Goal: Task Accomplishment & Management: Use online tool/utility

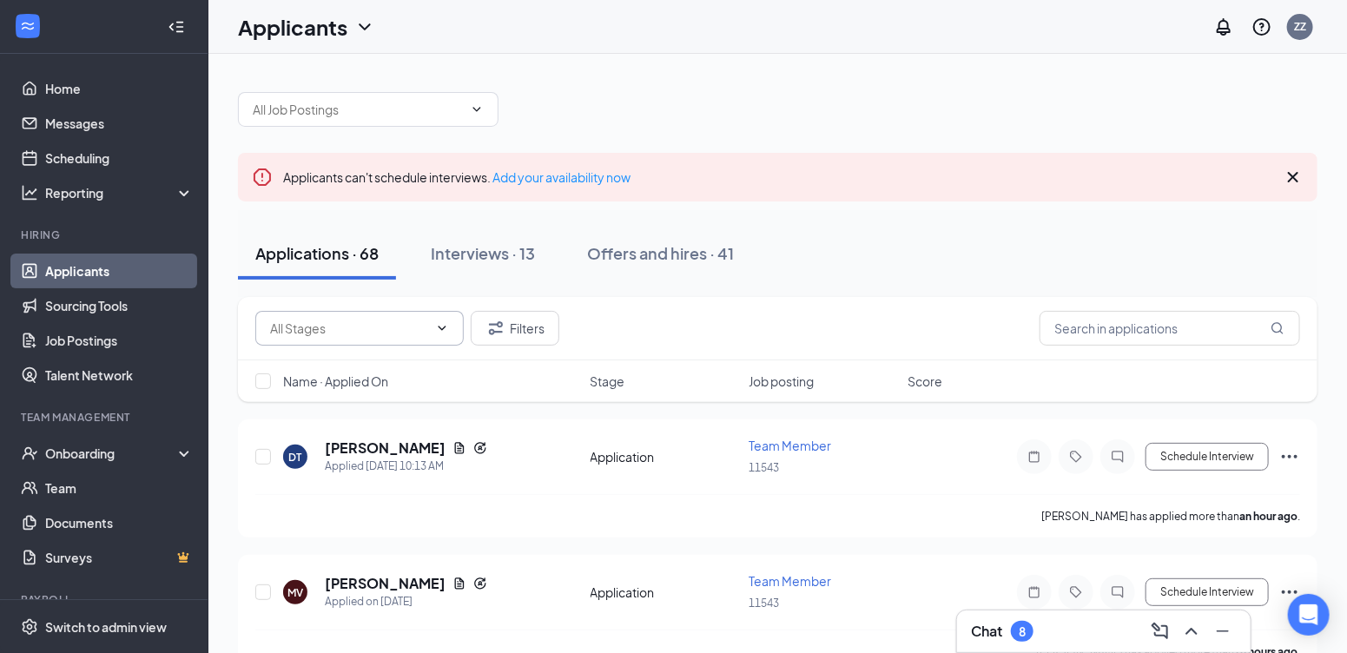
click at [301, 326] on input "text" at bounding box center [349, 328] width 158 height 19
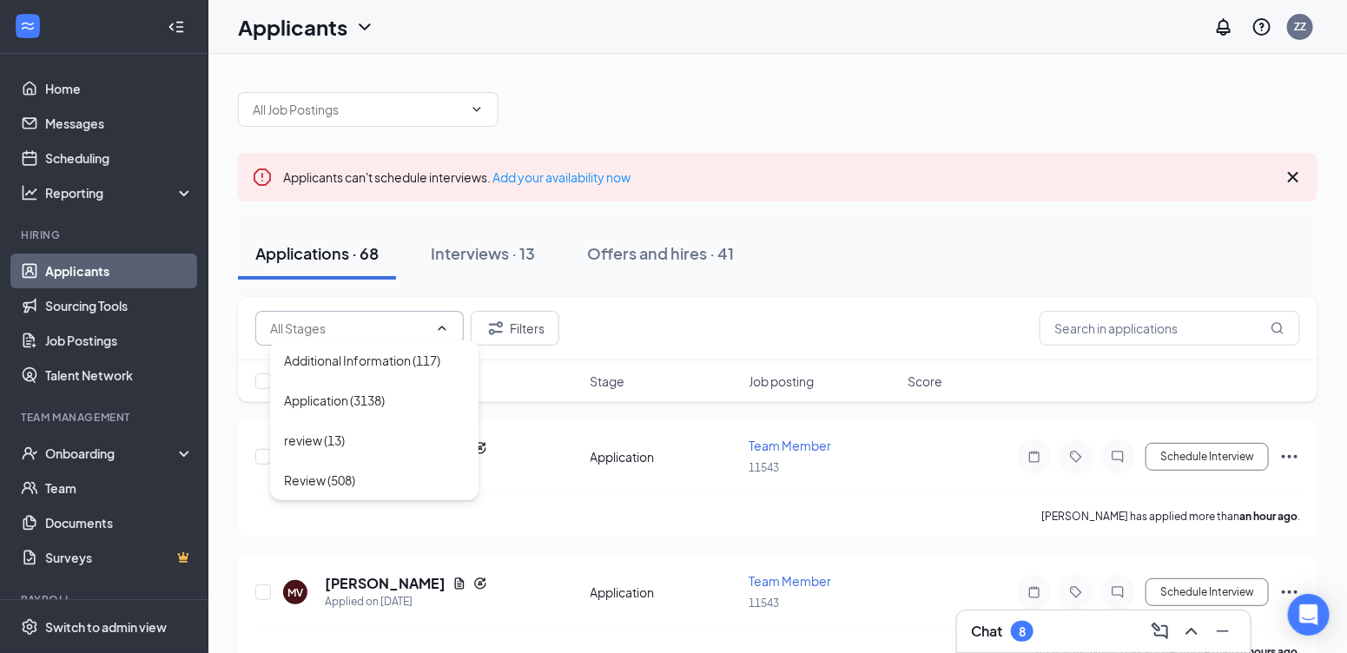
click at [782, 297] on div "Additional Information (117) Application (3138) review (13) Review (508) Filters" at bounding box center [778, 328] width 1080 height 63
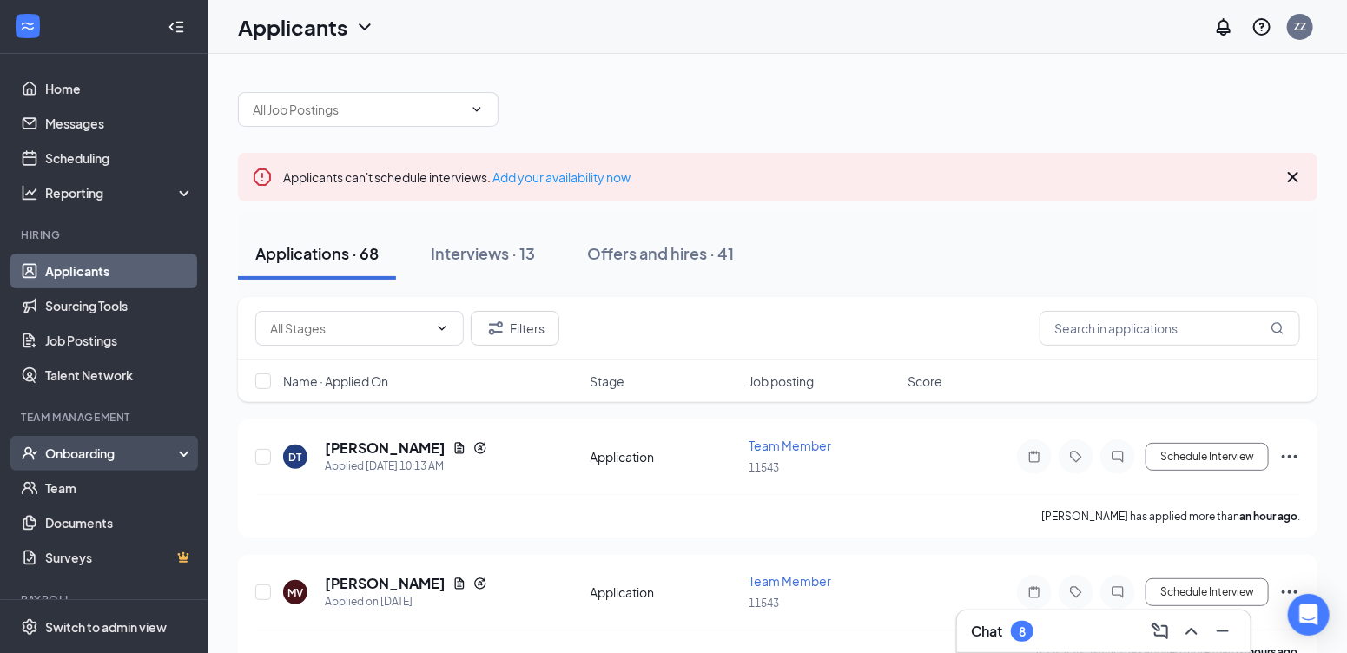
click at [111, 457] on div "Onboarding" at bounding box center [112, 453] width 134 height 17
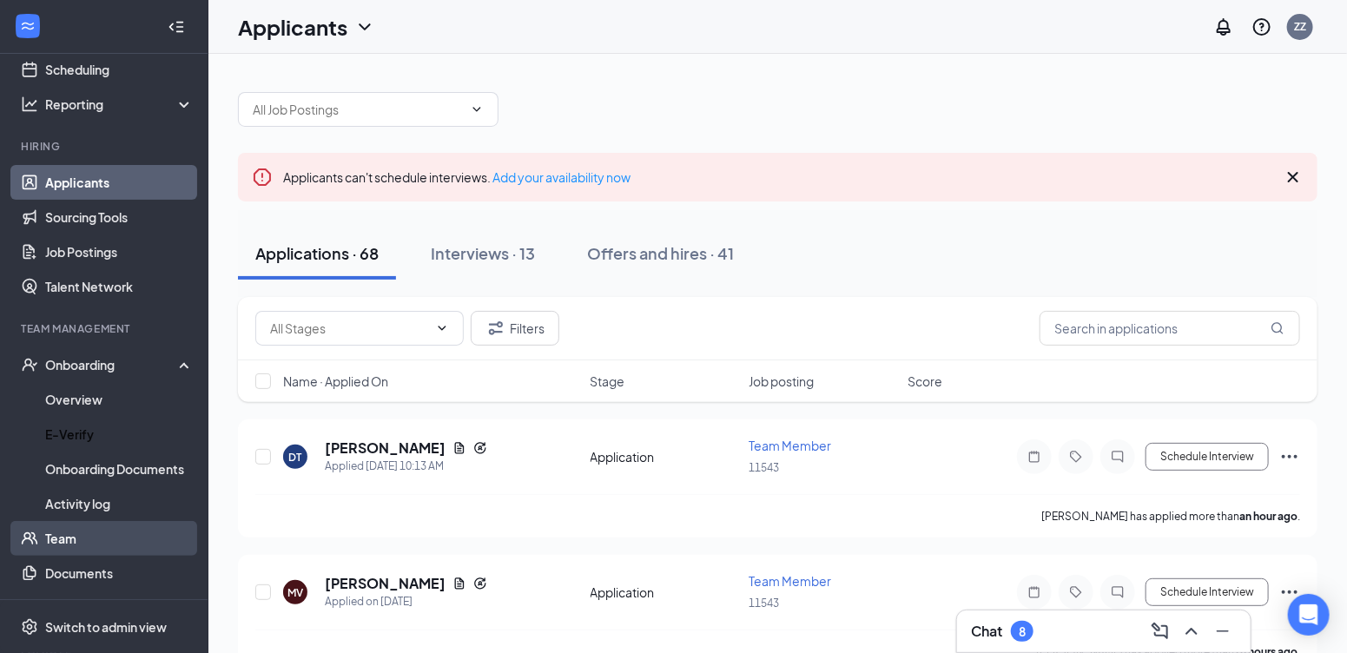
scroll to position [199, 0]
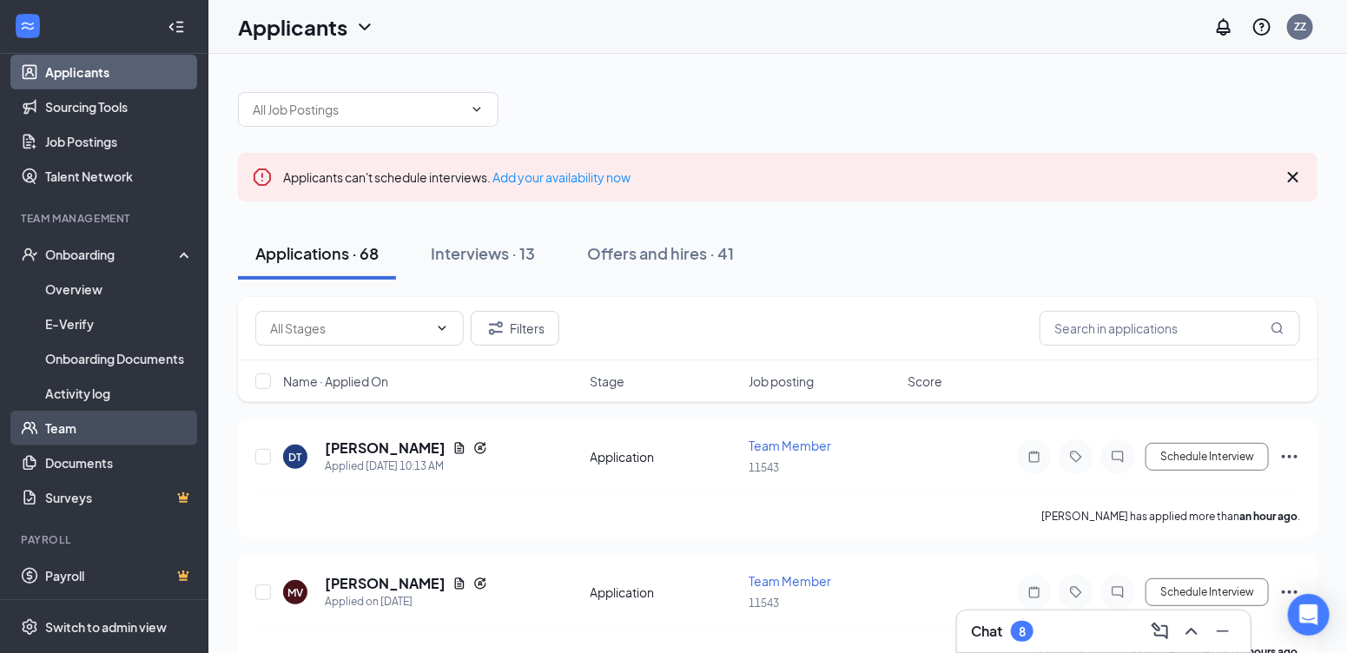
click at [131, 416] on link "Team" at bounding box center [119, 428] width 149 height 35
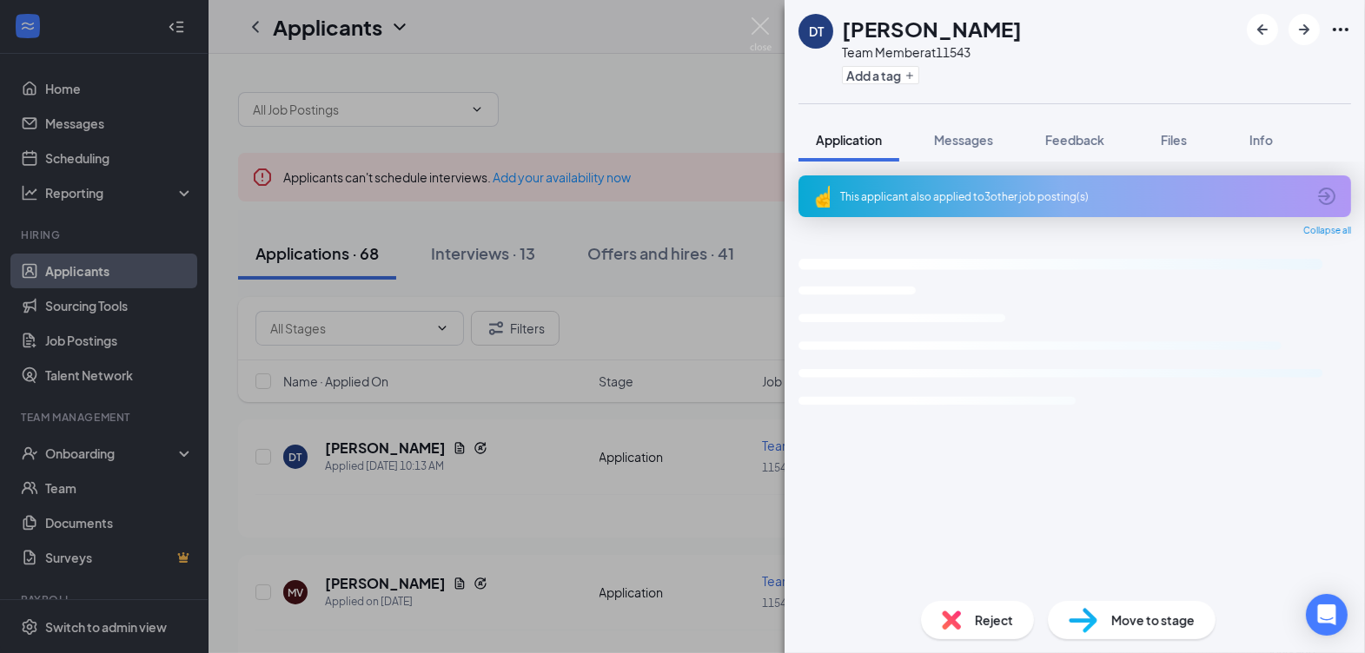
click at [729, 109] on div "DT Dellina Tekle Team Member at 11543 Add a tag Application Messages Feedback F…" at bounding box center [682, 326] width 1365 height 653
click at [765, 26] on div "Applicants ZZ" at bounding box center [786, 27] width 1156 height 54
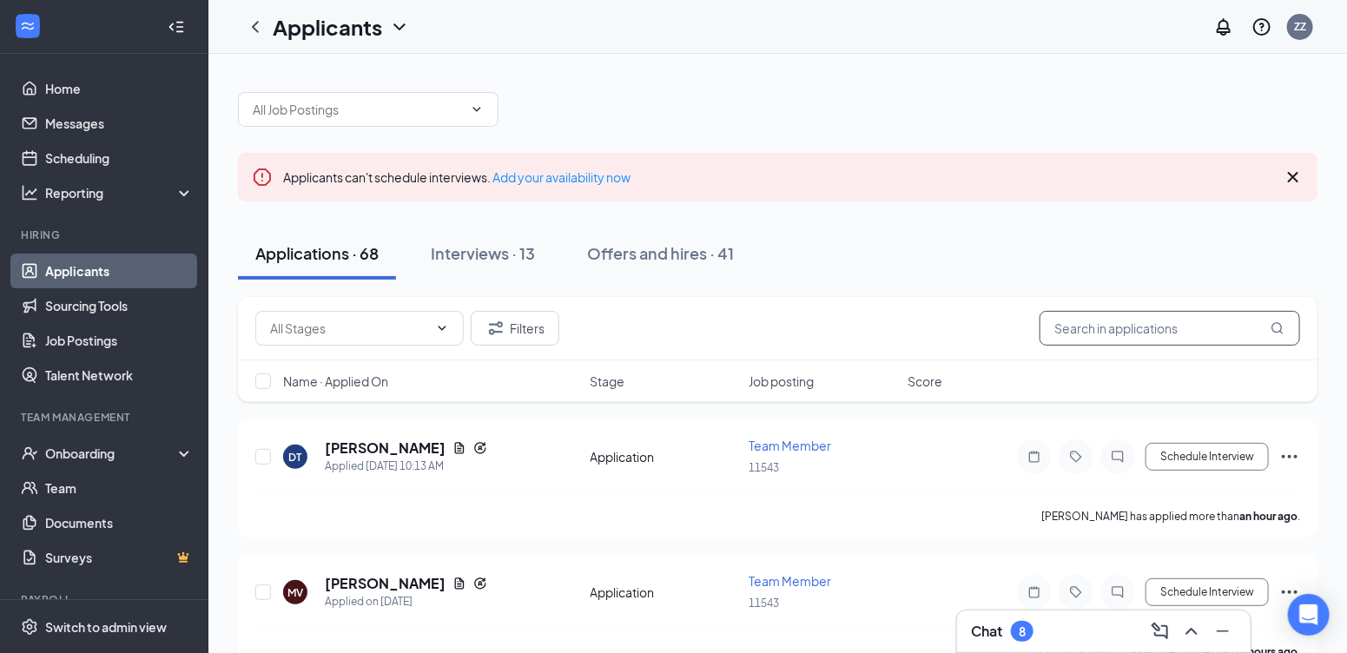
click at [1122, 326] on input "text" at bounding box center [1170, 328] width 261 height 35
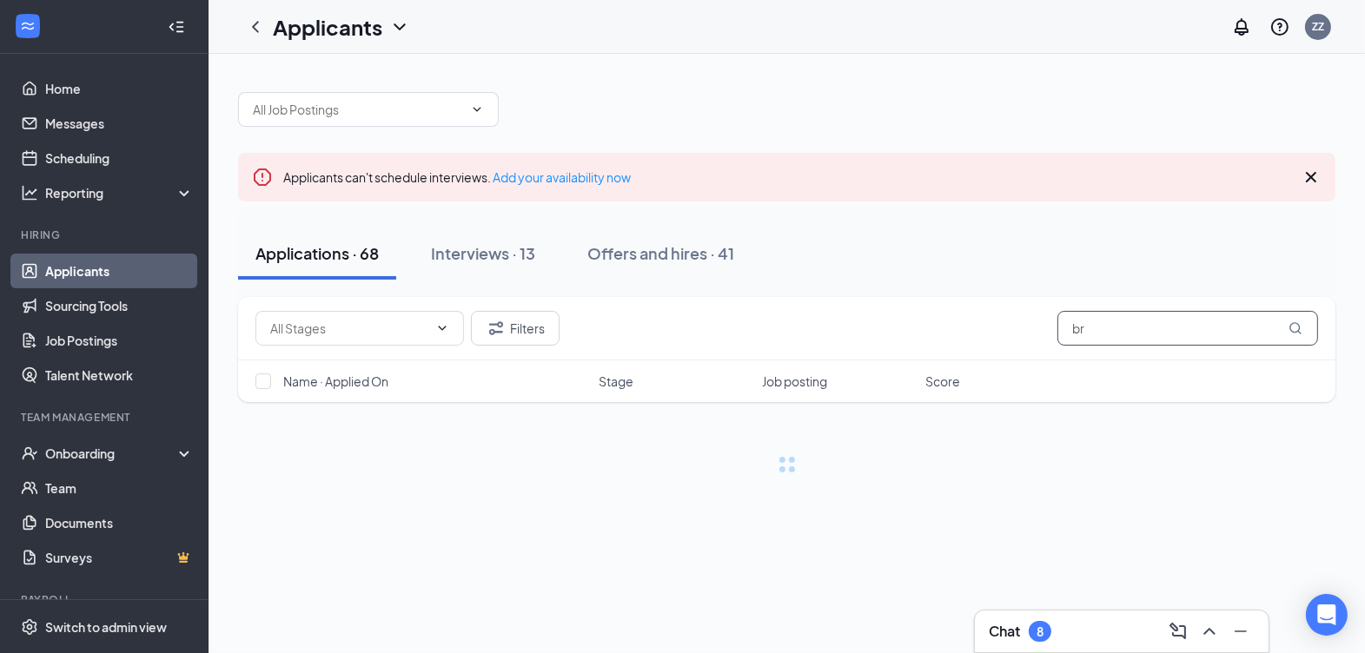
type input "b"
